Goal: Task Accomplishment & Management: Use online tool/utility

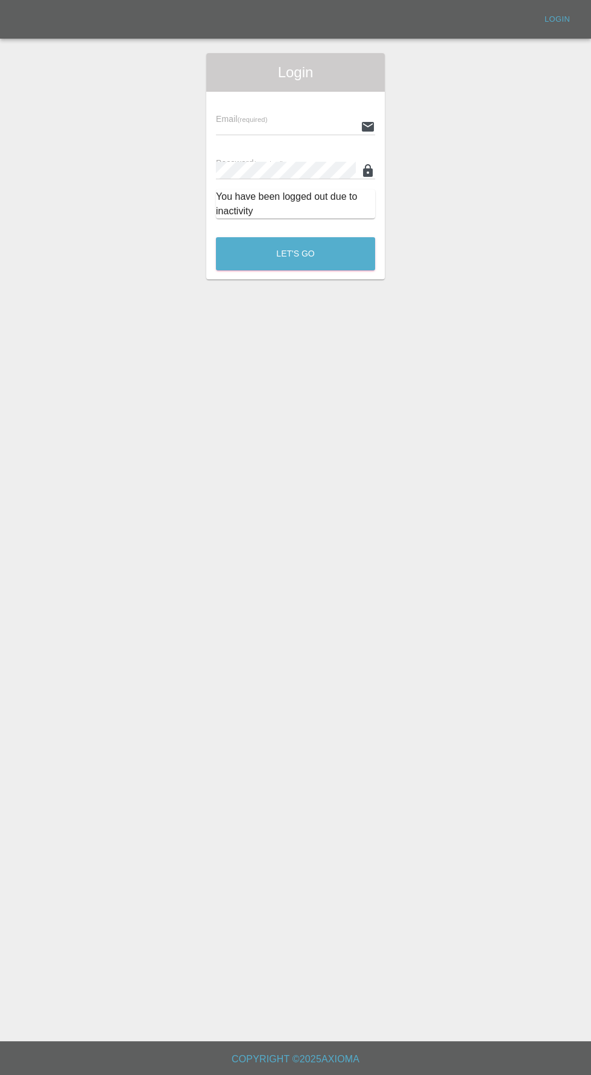
click at [228, 127] on input "text" at bounding box center [286, 126] width 140 height 17
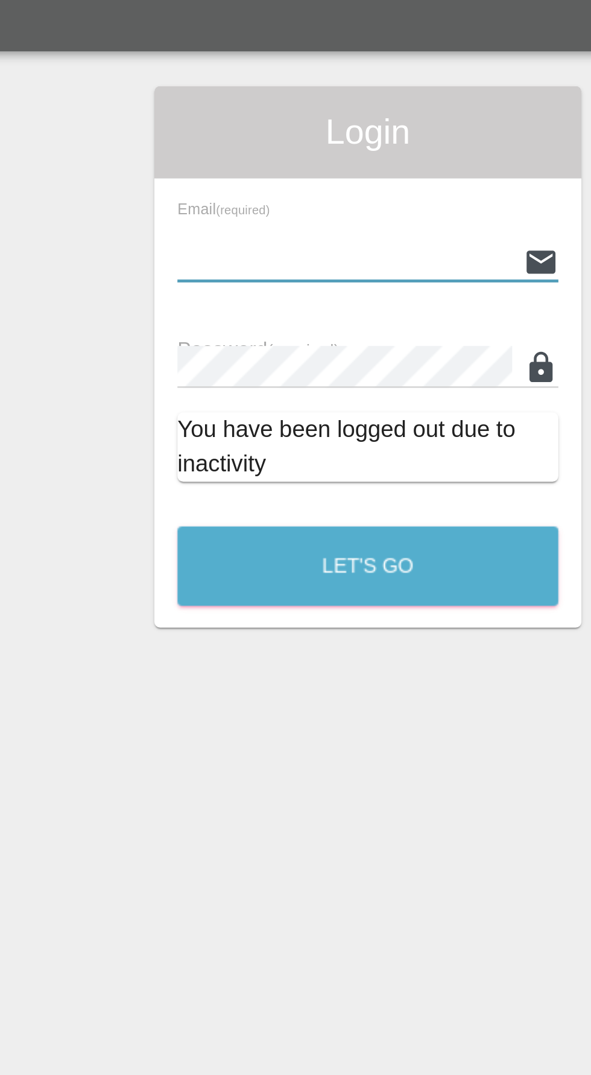
type input "[EMAIL_ADDRESS][DOMAIN_NAME]"
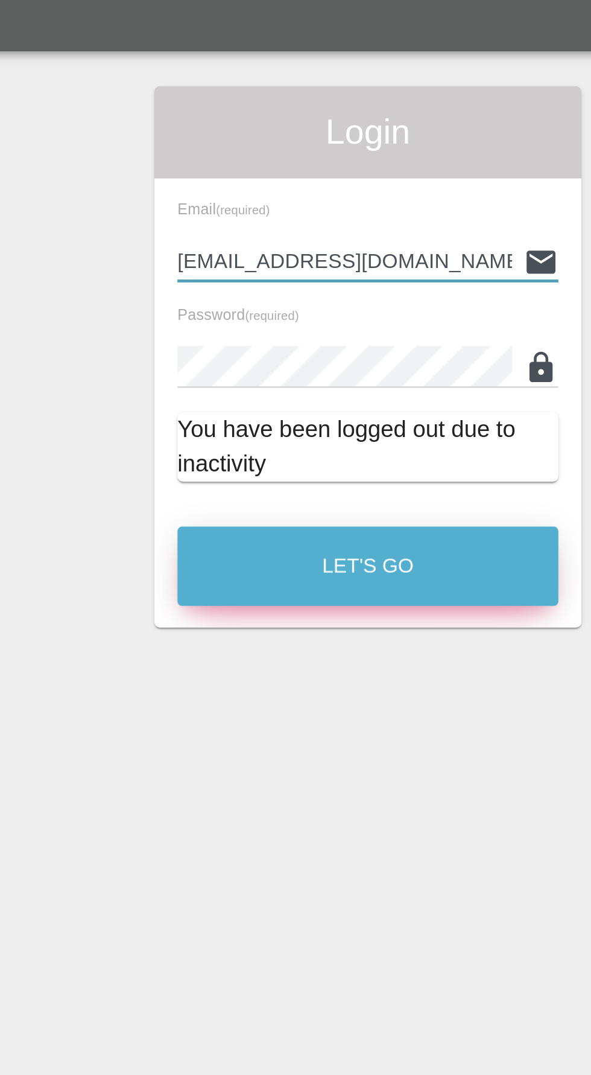
click at [251, 263] on button "Let's Go" at bounding box center [295, 253] width 159 height 33
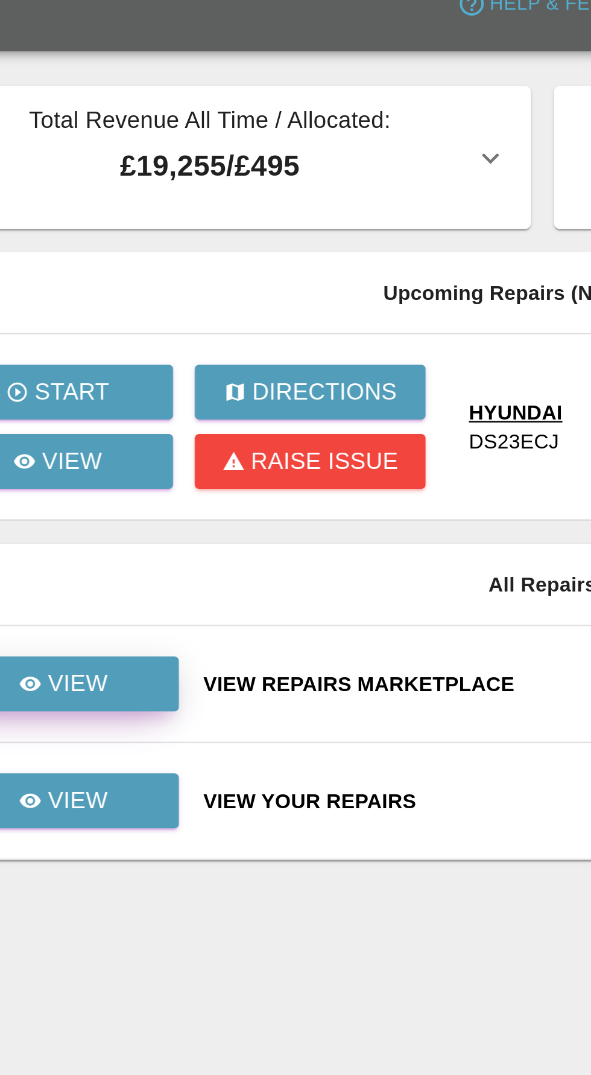
click at [130, 309] on p "View" at bounding box center [122, 303] width 25 height 14
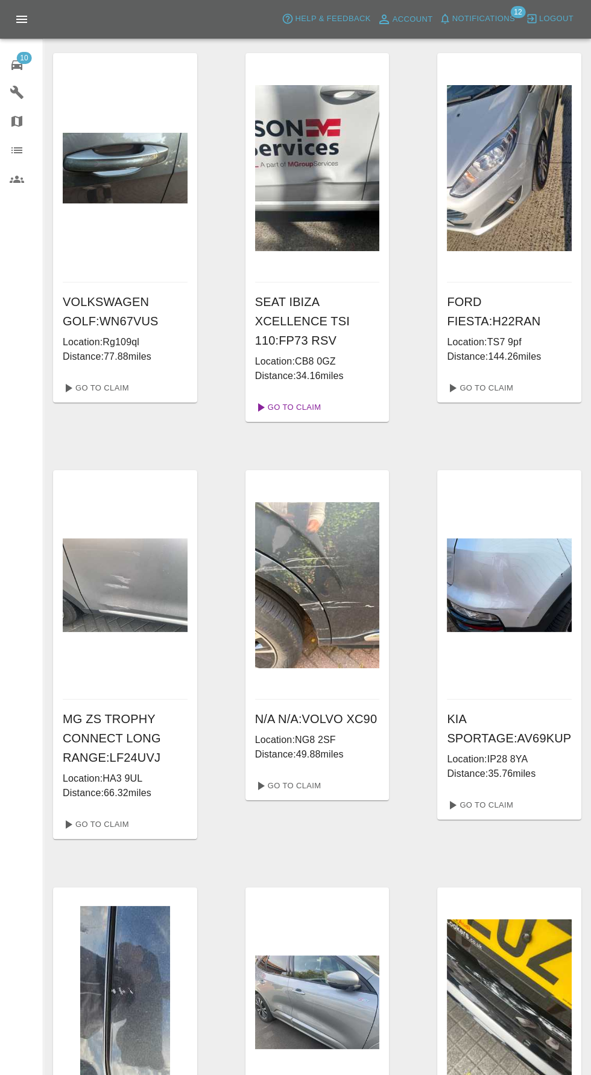
click at [282, 403] on link "Go To Claim" at bounding box center [287, 407] width 74 height 19
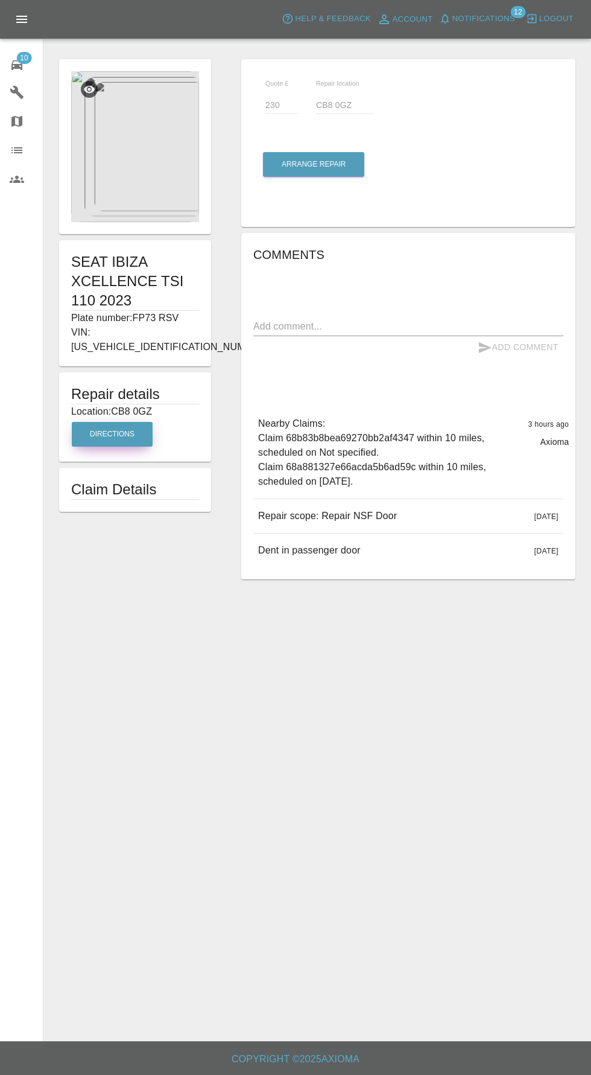
click at [113, 422] on button "Directions" at bounding box center [112, 434] width 81 height 25
